Goal: Information Seeking & Learning: Learn about a topic

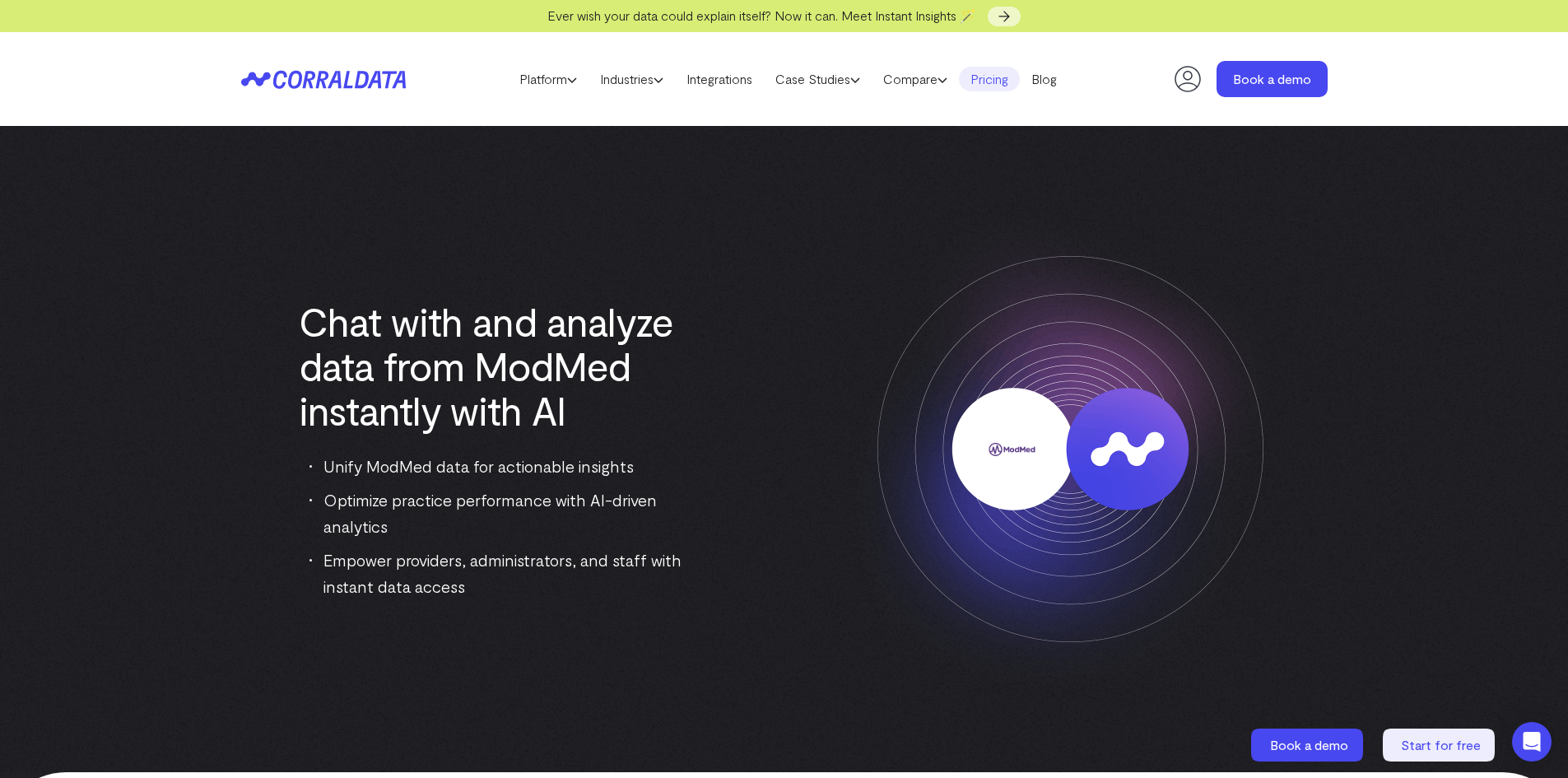
click at [975, 86] on link "Pricing" at bounding box center [989, 79] width 61 height 24
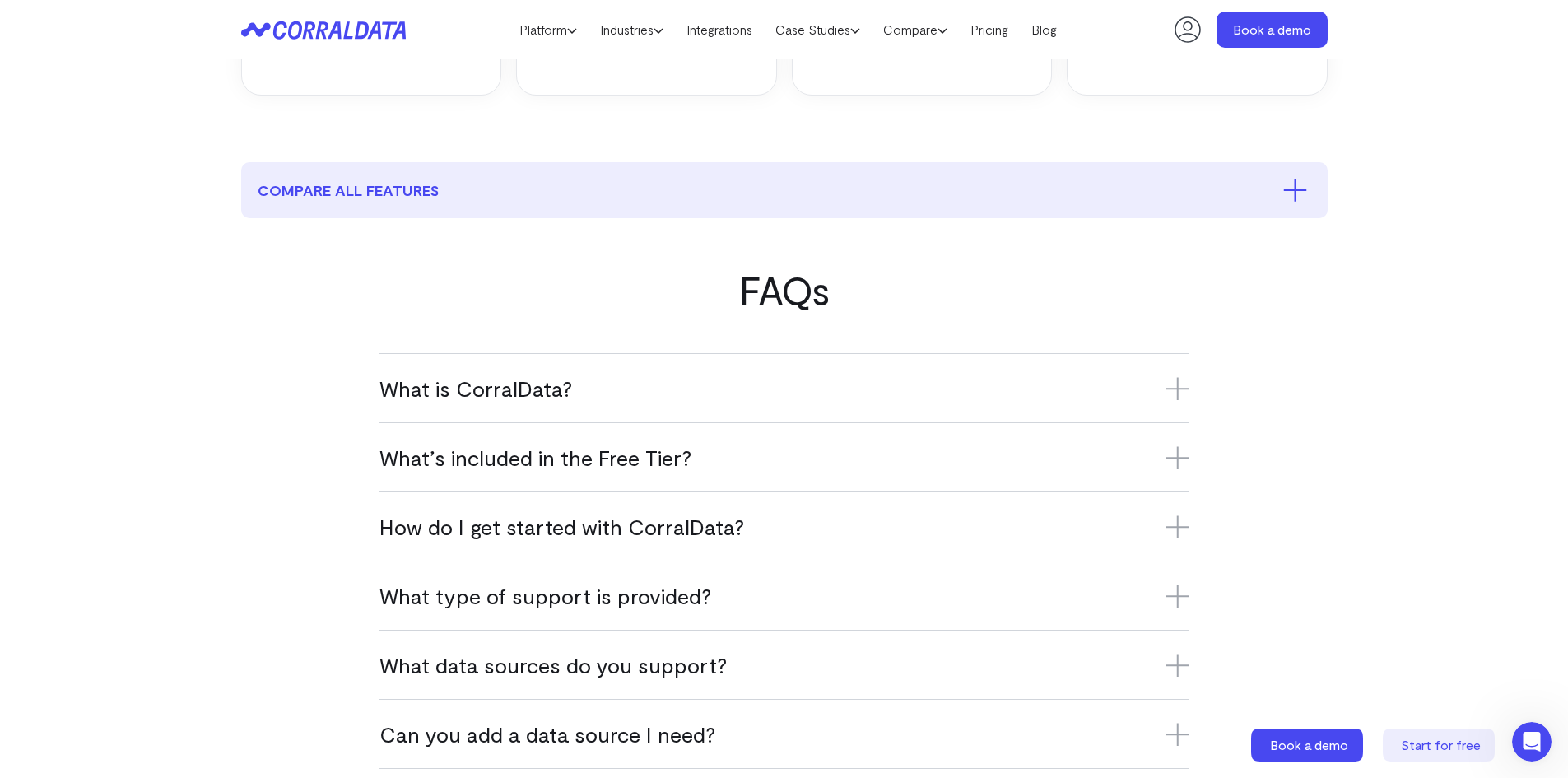
scroll to position [788, 0]
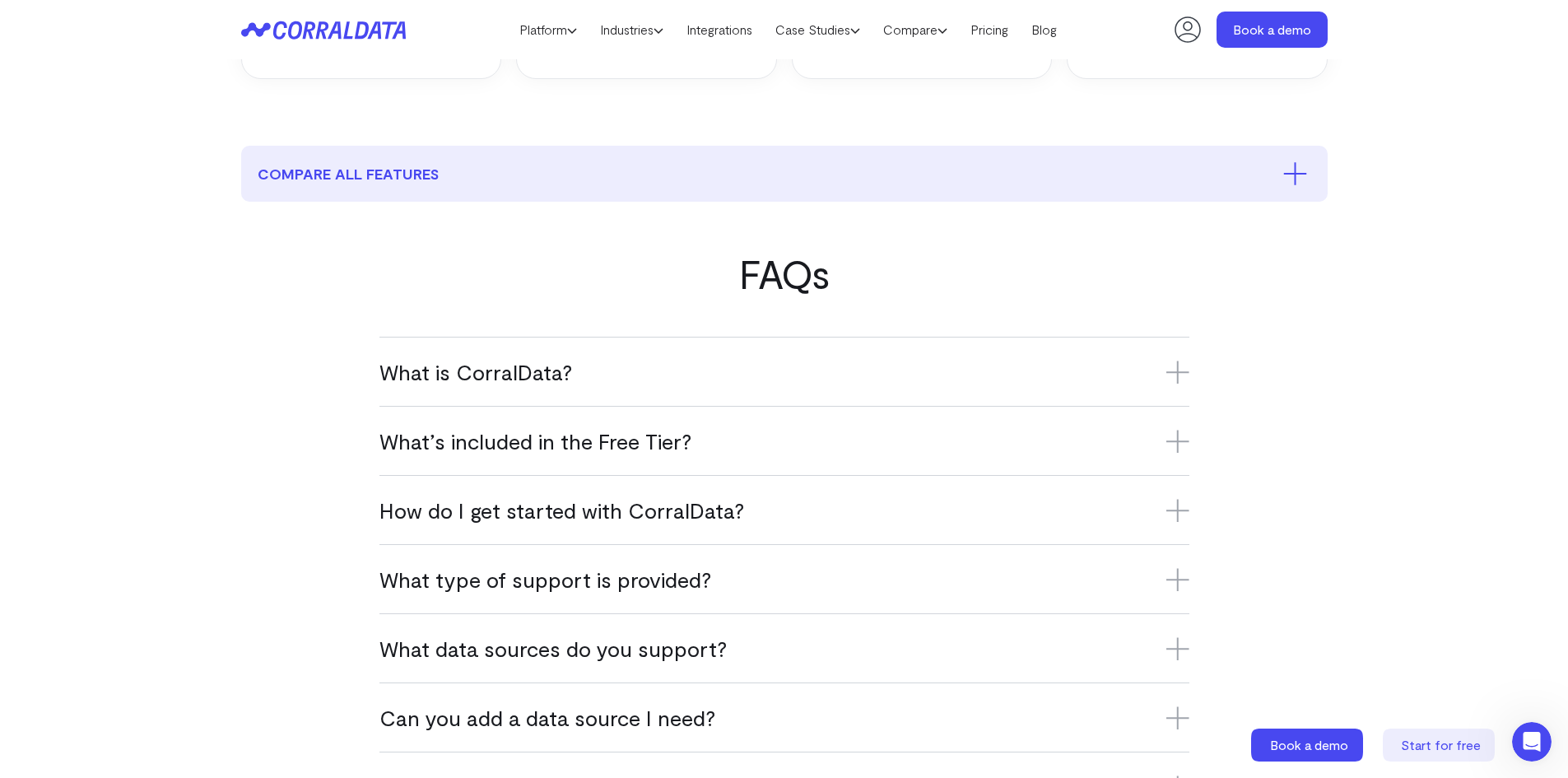
click at [527, 362] on h3 "What is CorralData?" at bounding box center [785, 371] width 810 height 27
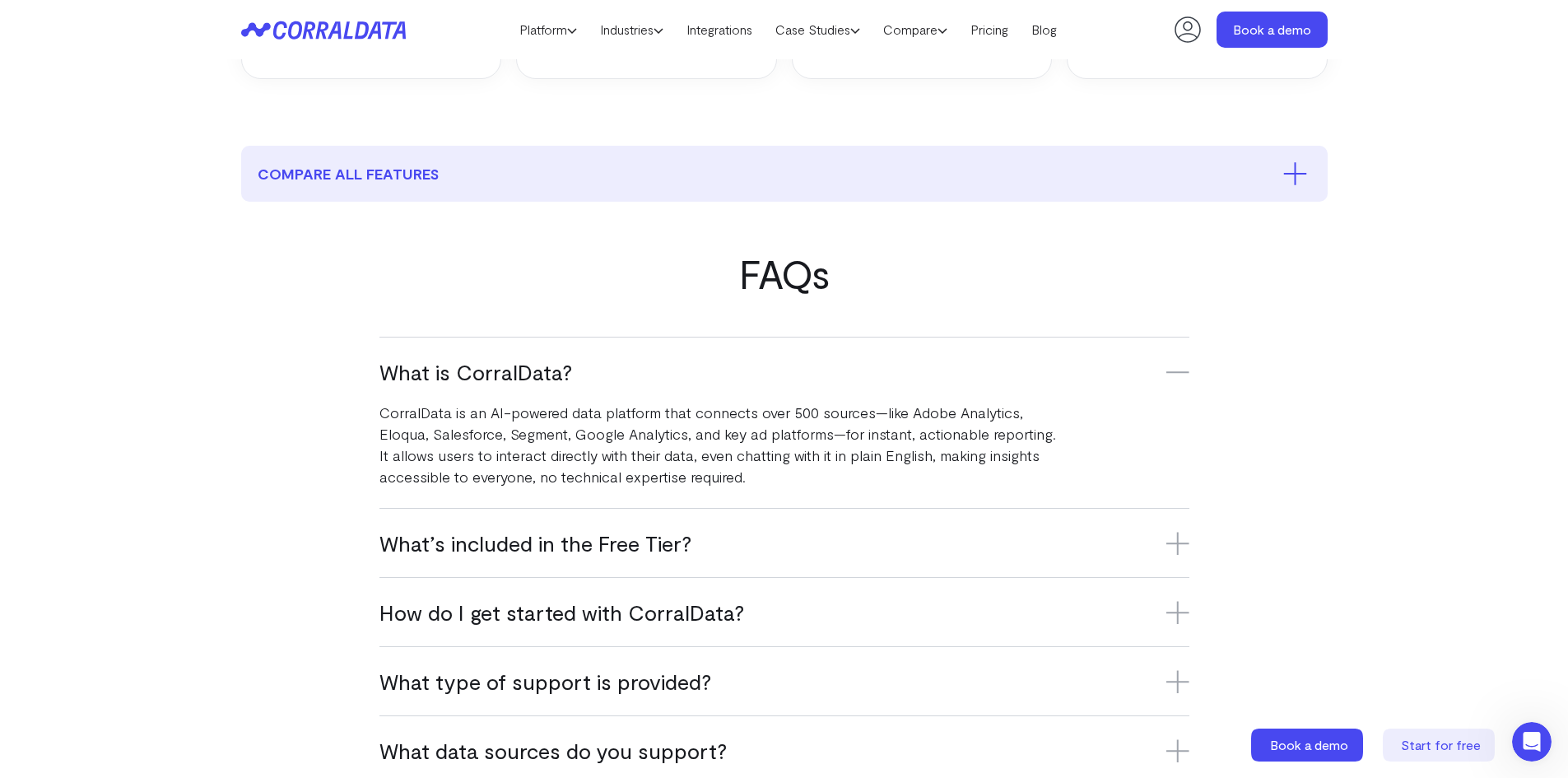
click at [1196, 36] on icon at bounding box center [1188, 30] width 33 height 33
